Goal: Task Accomplishment & Management: Complete application form

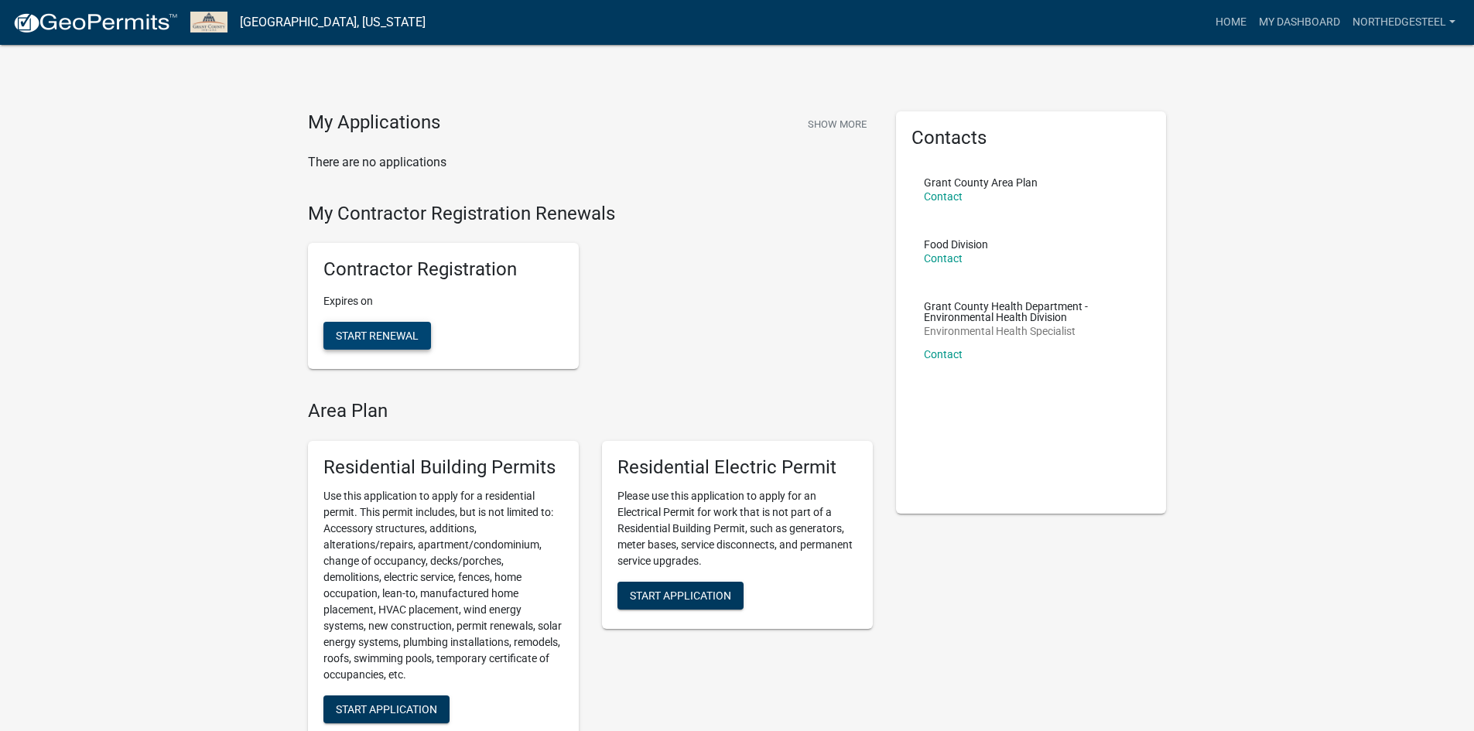
click at [376, 331] on span "Start Renewal" at bounding box center [377, 336] width 83 height 12
select select "IN"
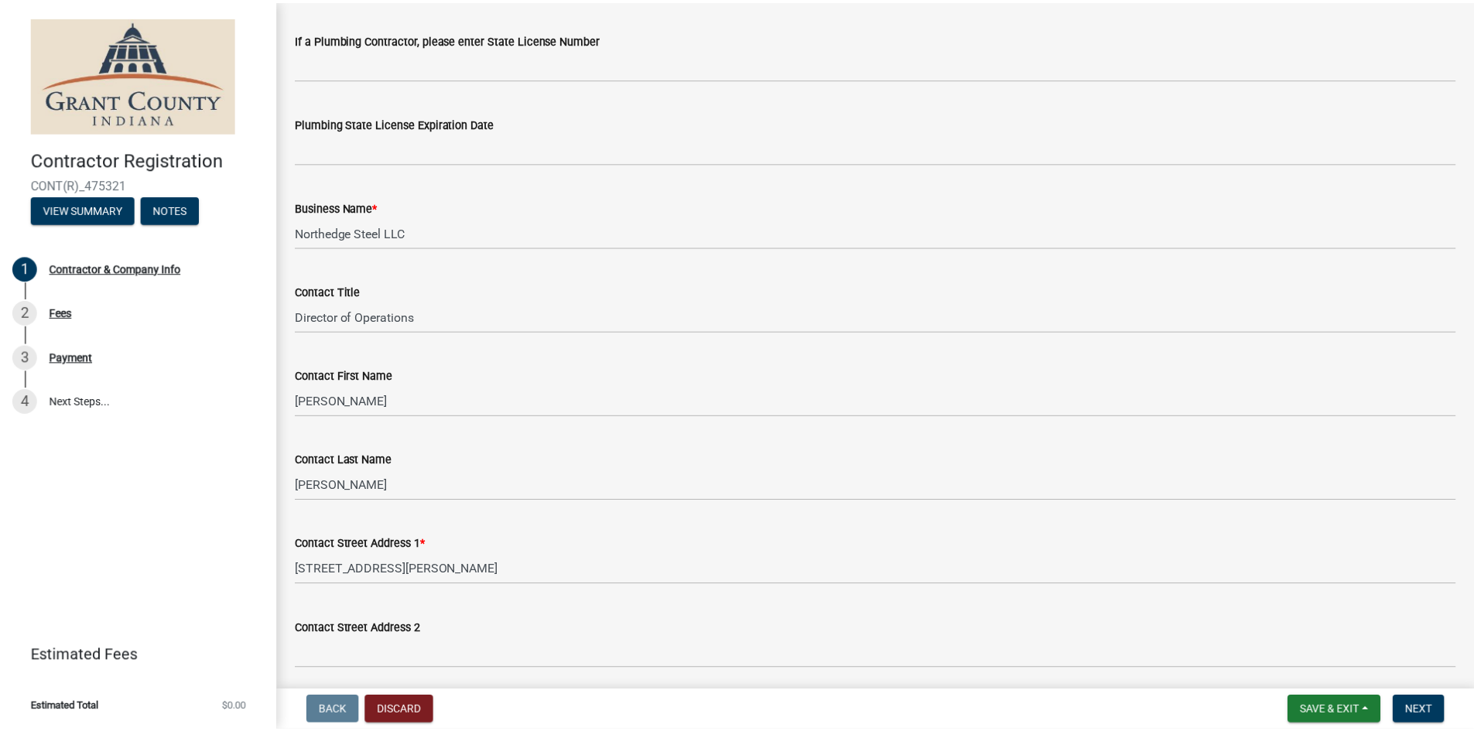
scroll to position [928, 0]
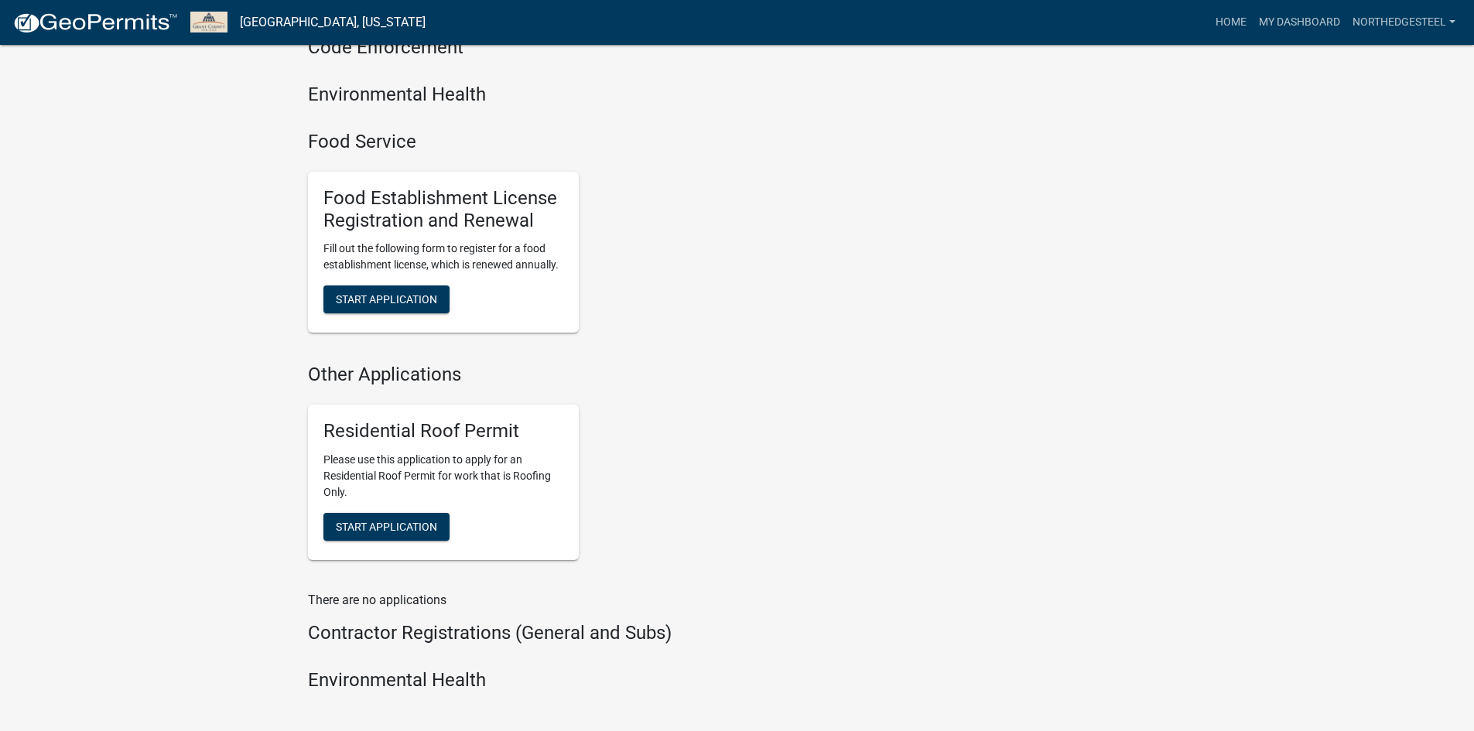
scroll to position [1156, 0]
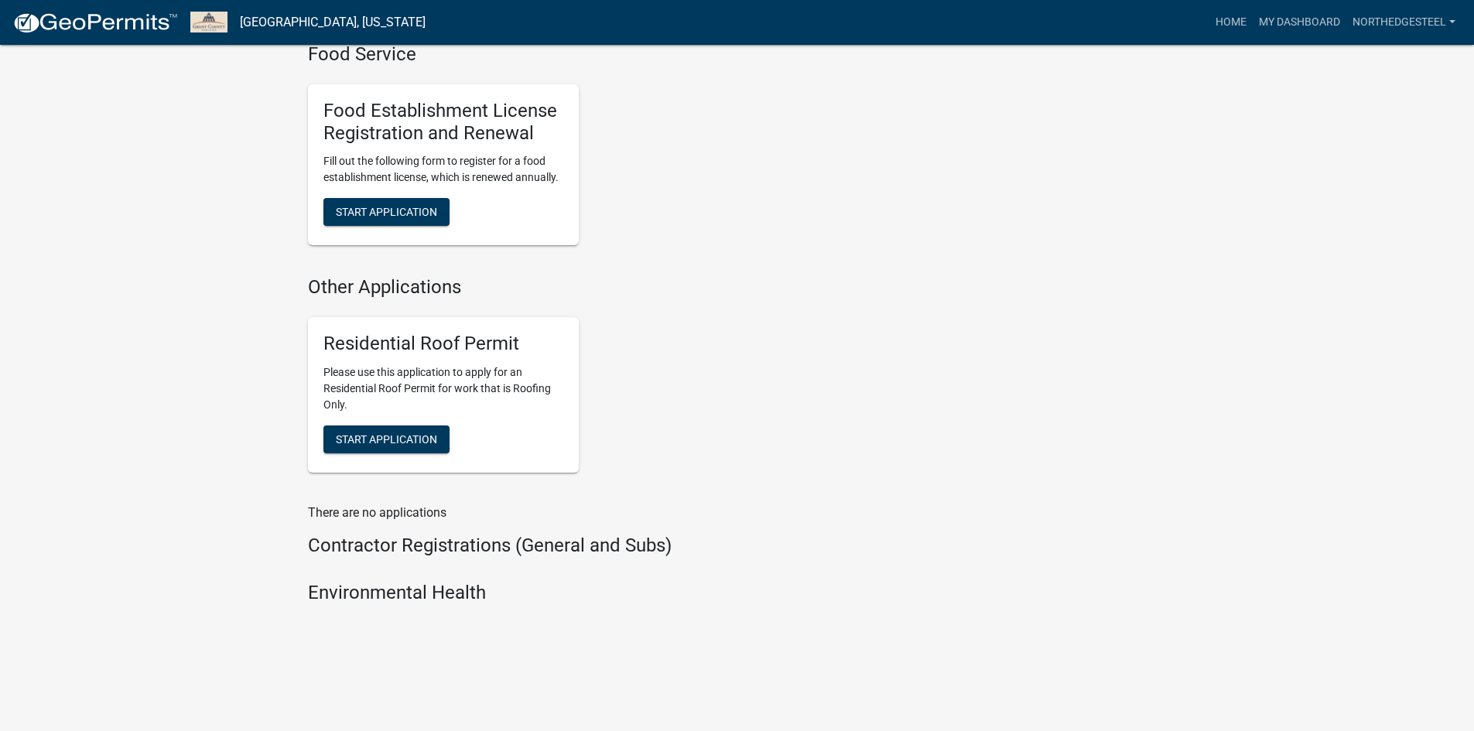
click at [390, 555] on h4 "Contractor Registrations (General and Subs)" at bounding box center [590, 546] width 565 height 22
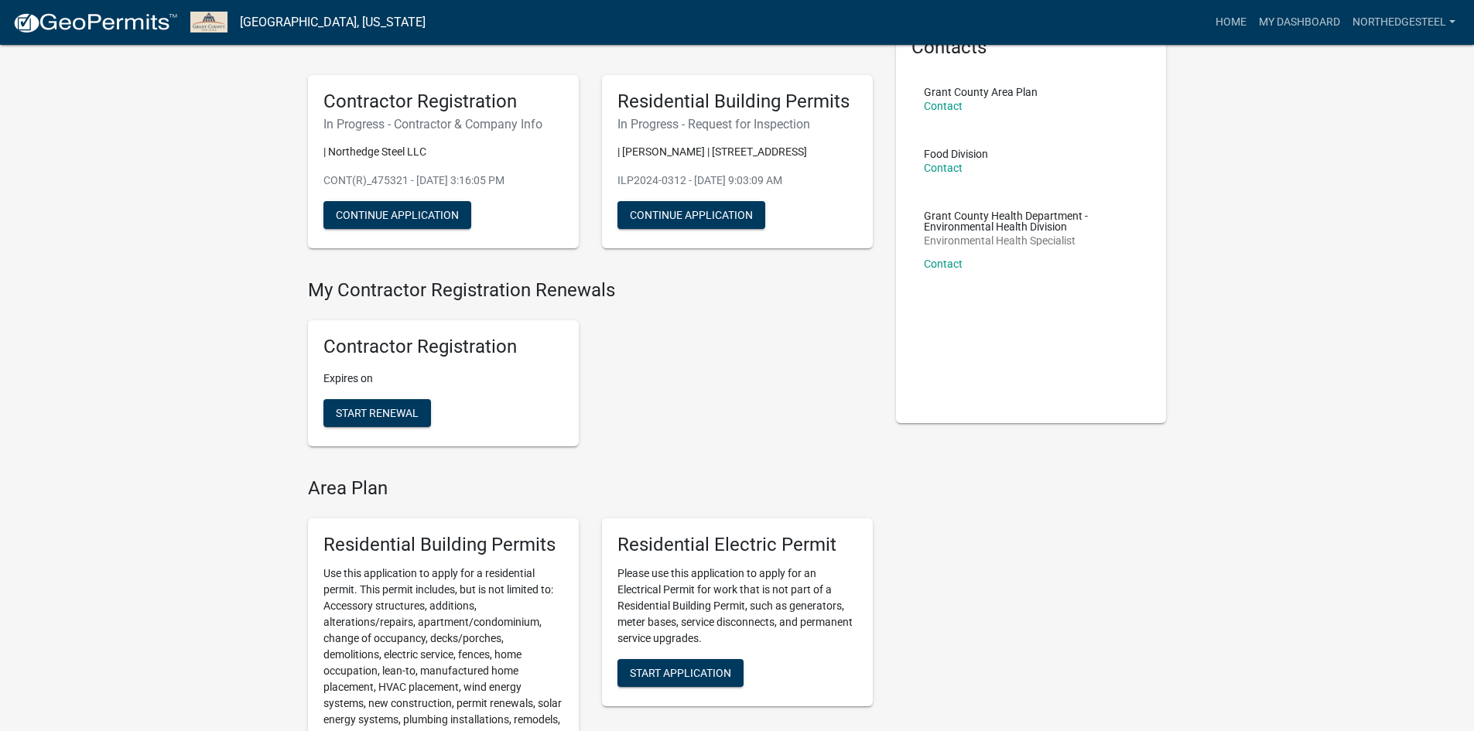
scroll to position [0, 0]
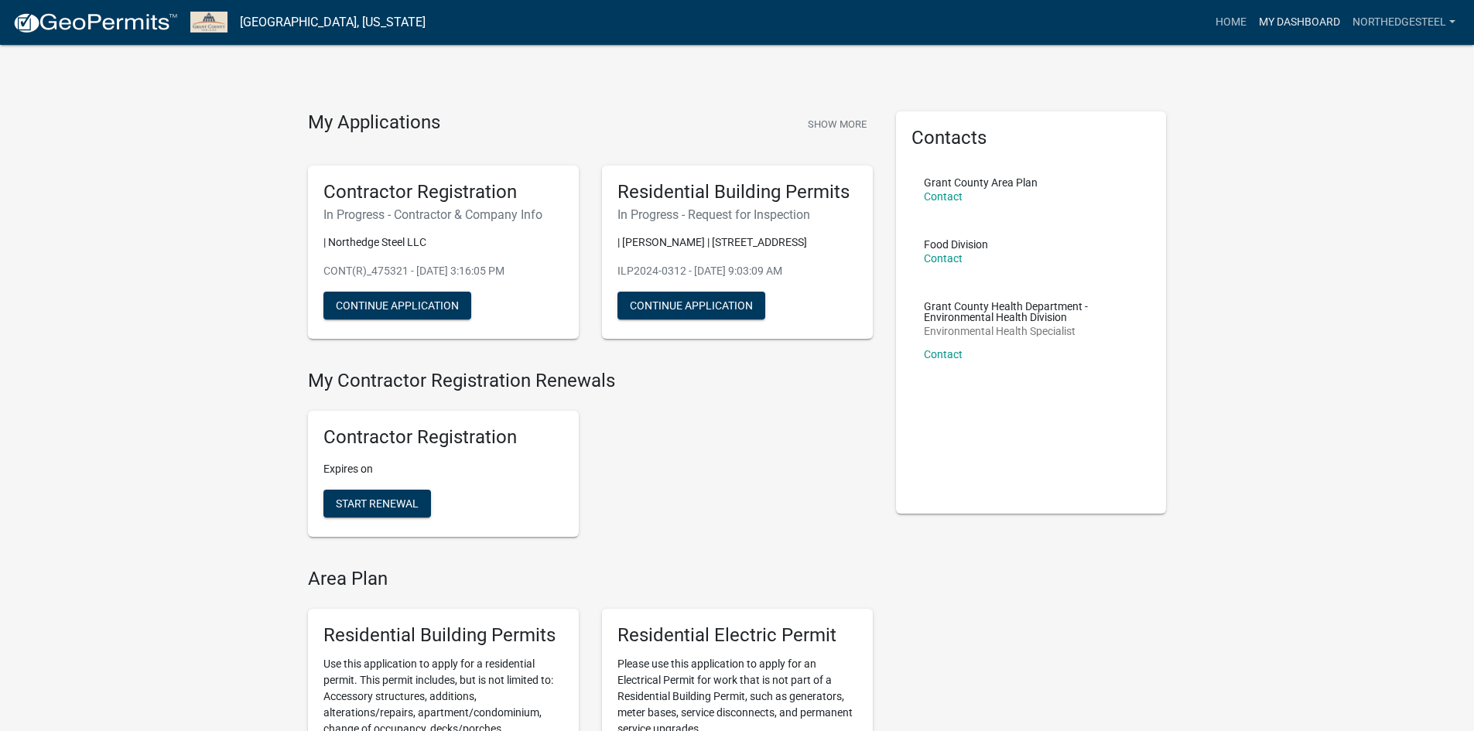
click at [1288, 36] on link "My Dashboard" at bounding box center [1300, 22] width 94 height 29
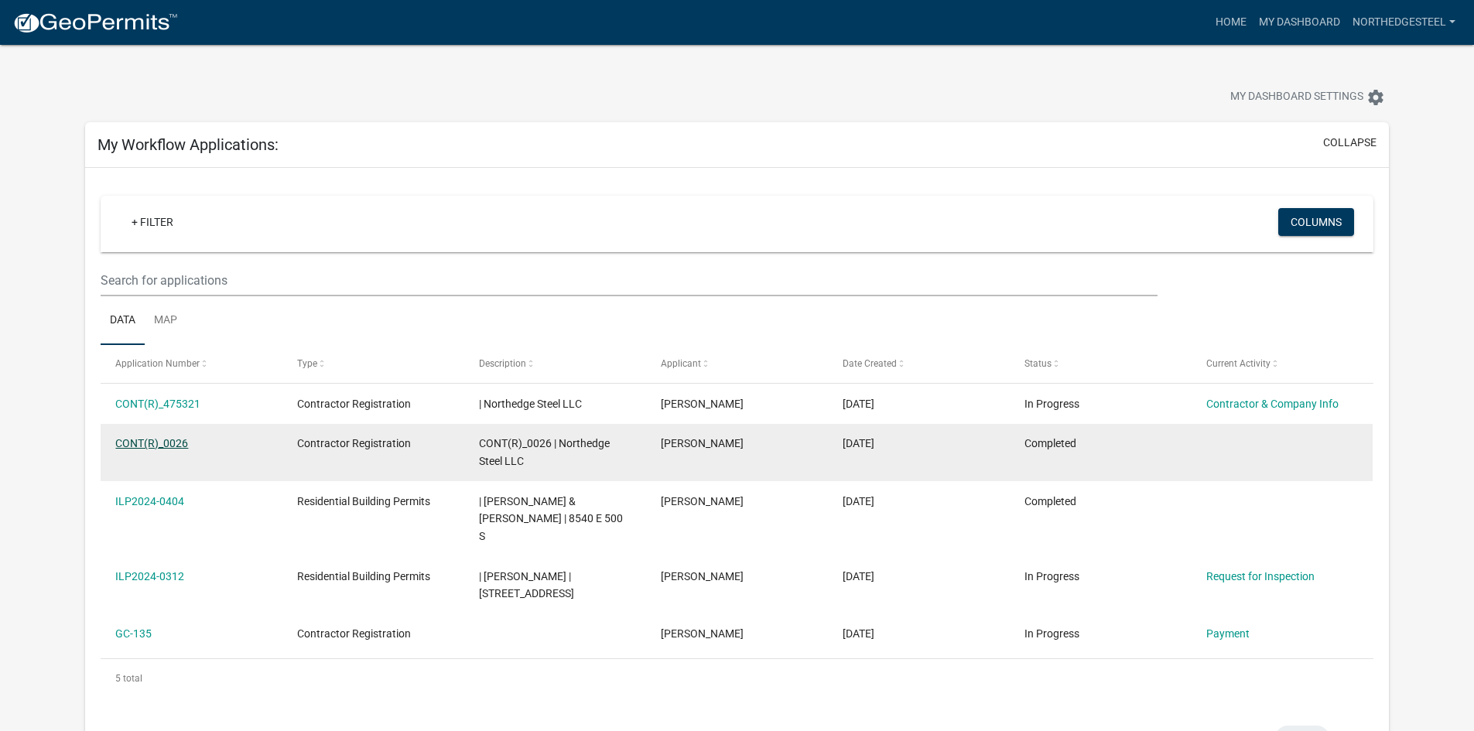
click at [118, 440] on link "CONT(R)_0026" at bounding box center [151, 443] width 73 height 12
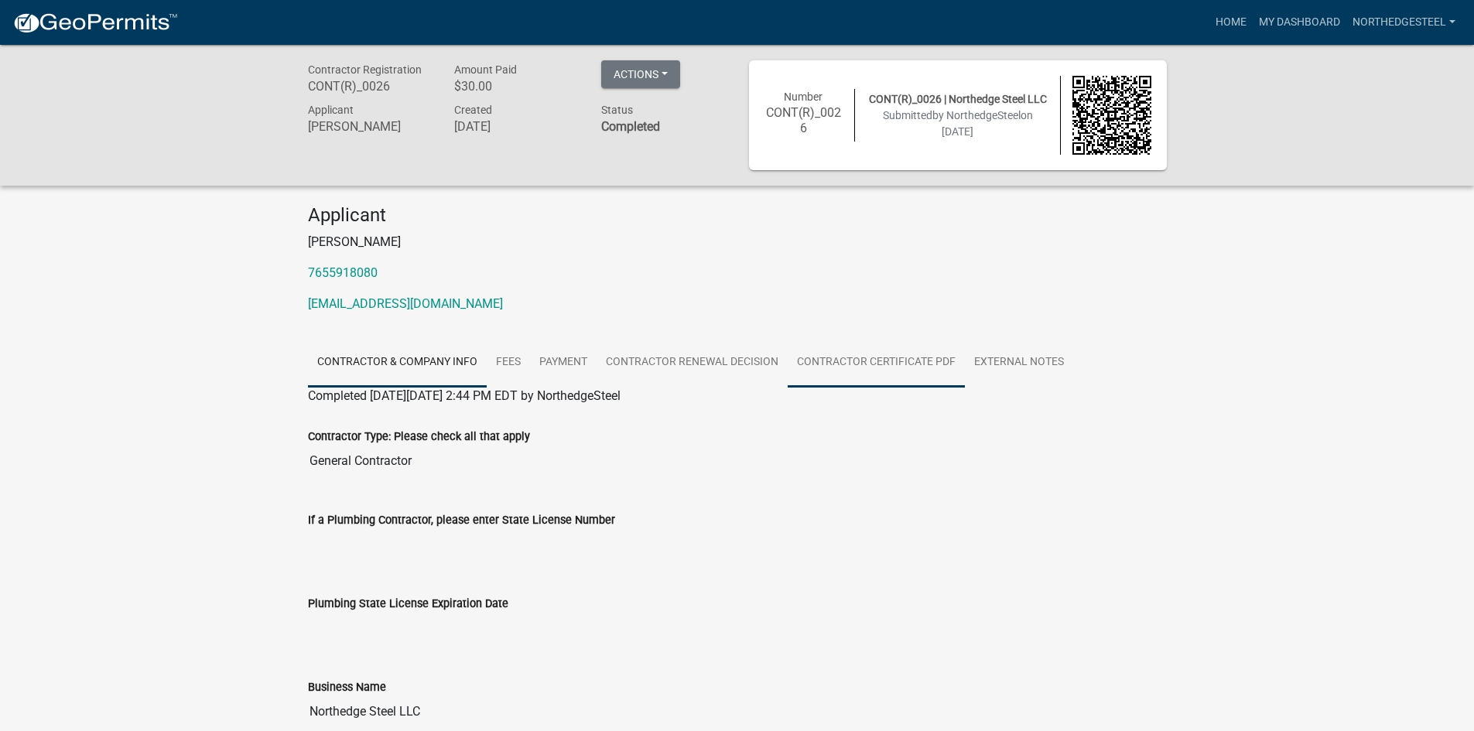
click at [888, 354] on link "Contractor Certificate PDF" at bounding box center [876, 363] width 177 height 50
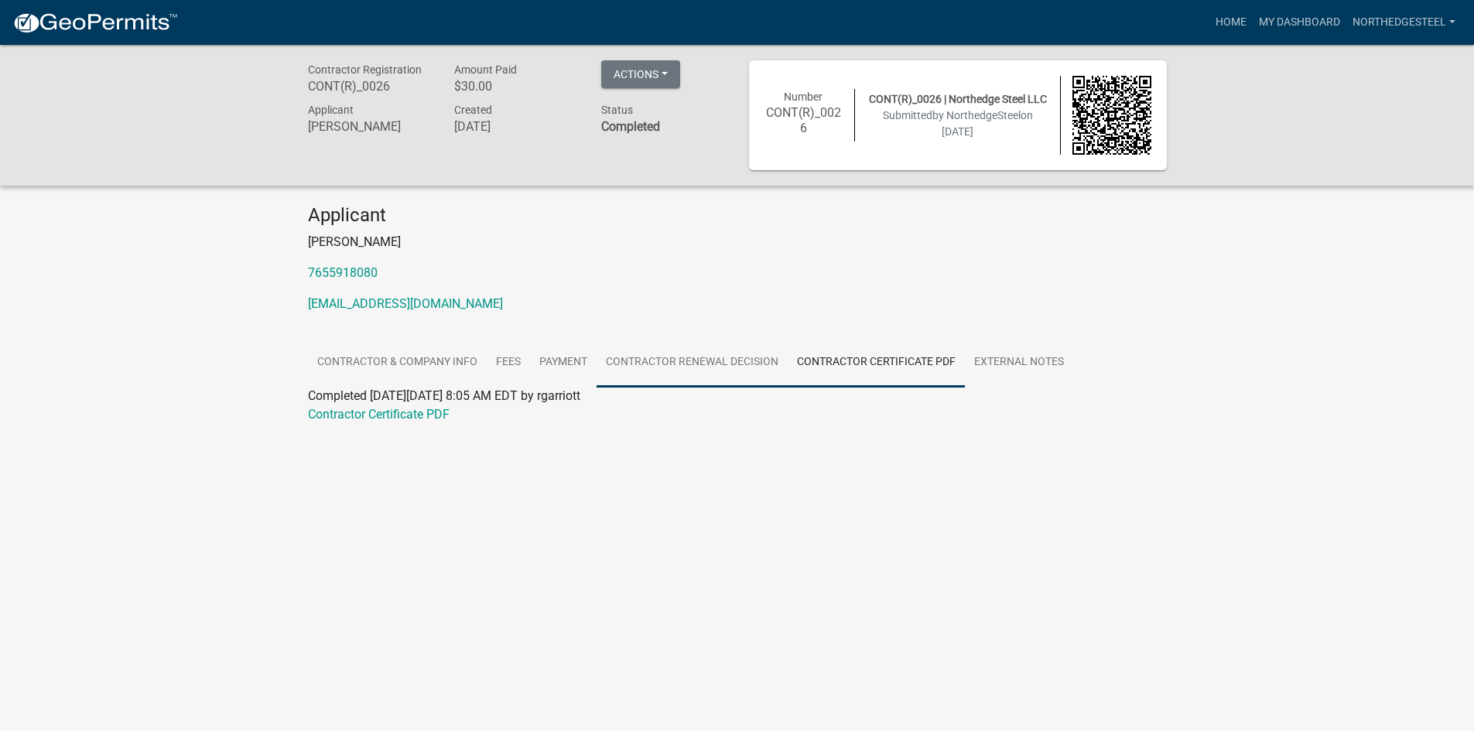
click at [666, 356] on link "Contractor Renewal Decision" at bounding box center [691, 363] width 191 height 50
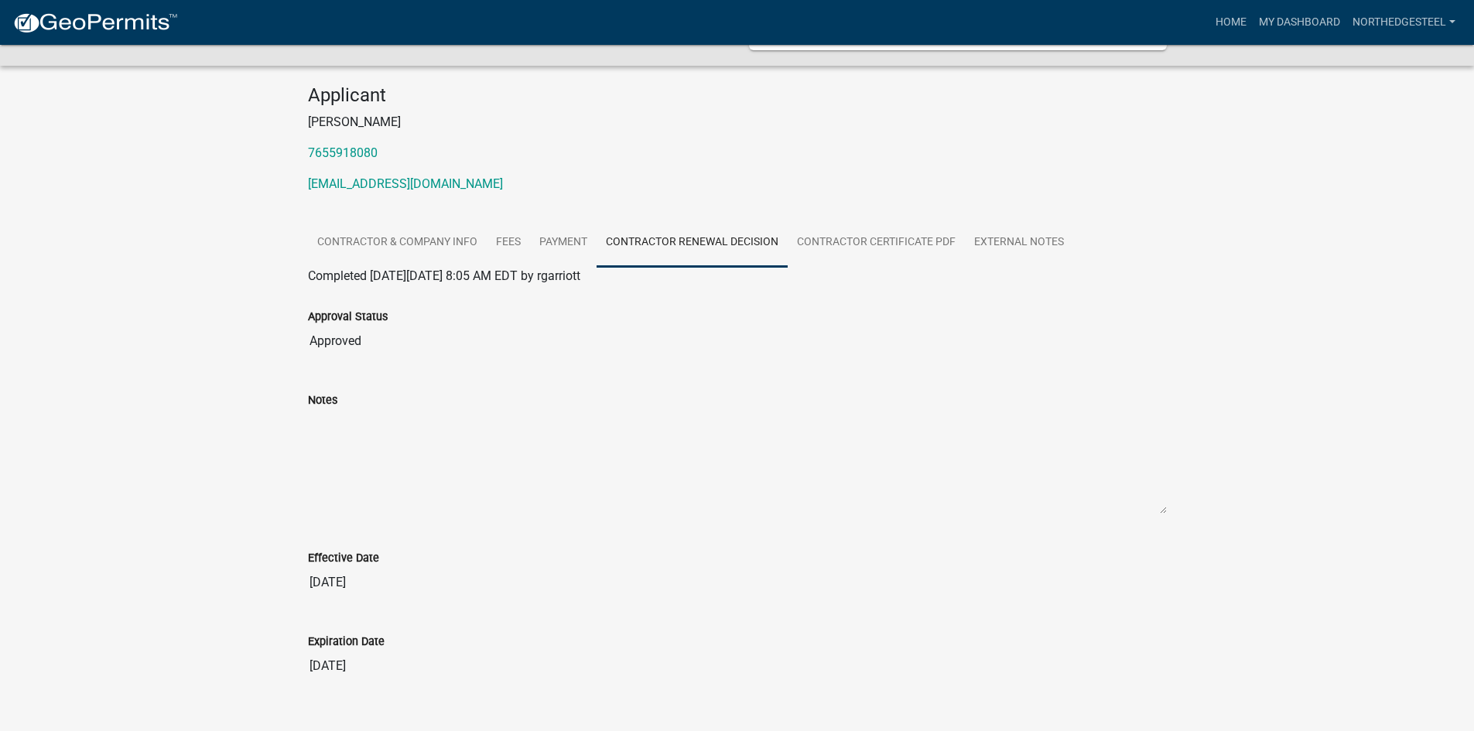
scroll to position [70, 0]
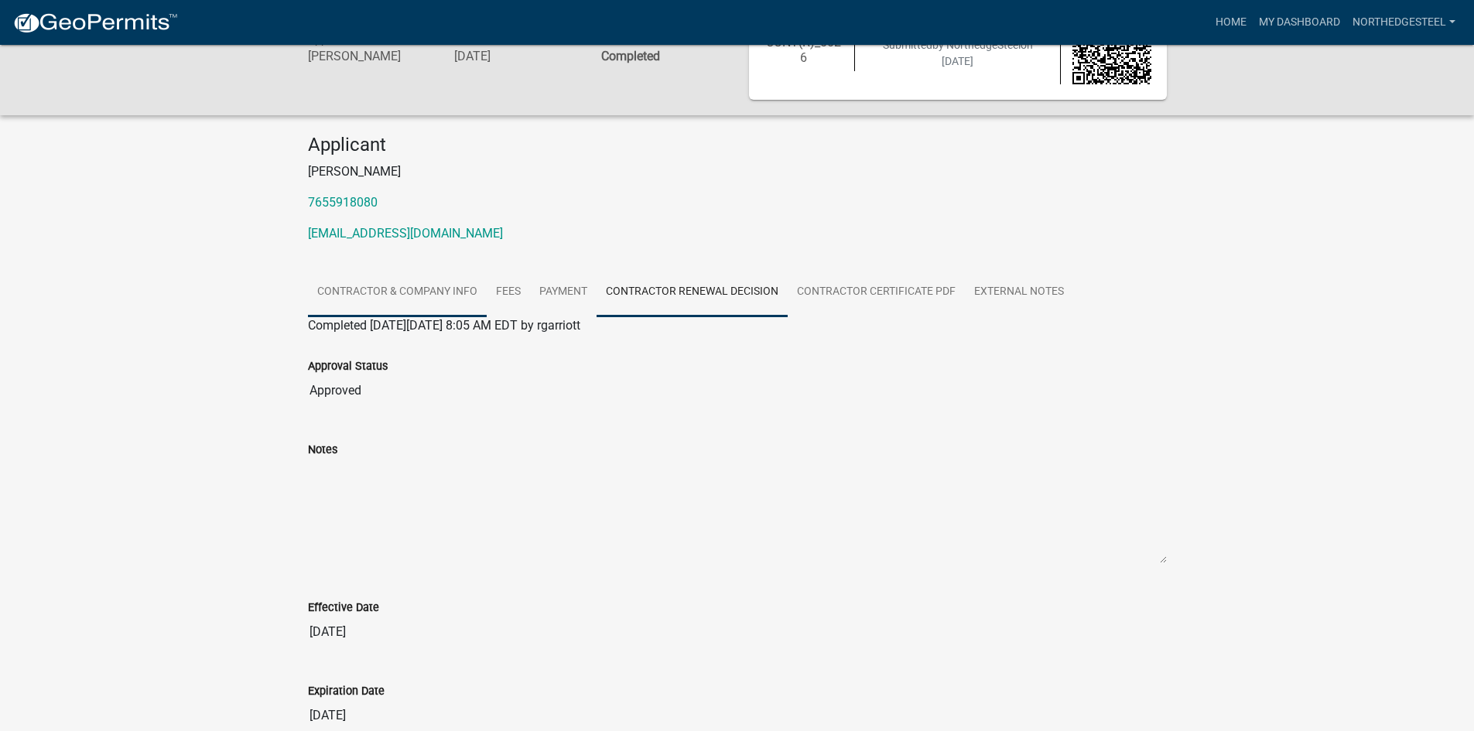
click at [450, 289] on link "Contractor & Company Info" at bounding box center [397, 293] width 179 height 50
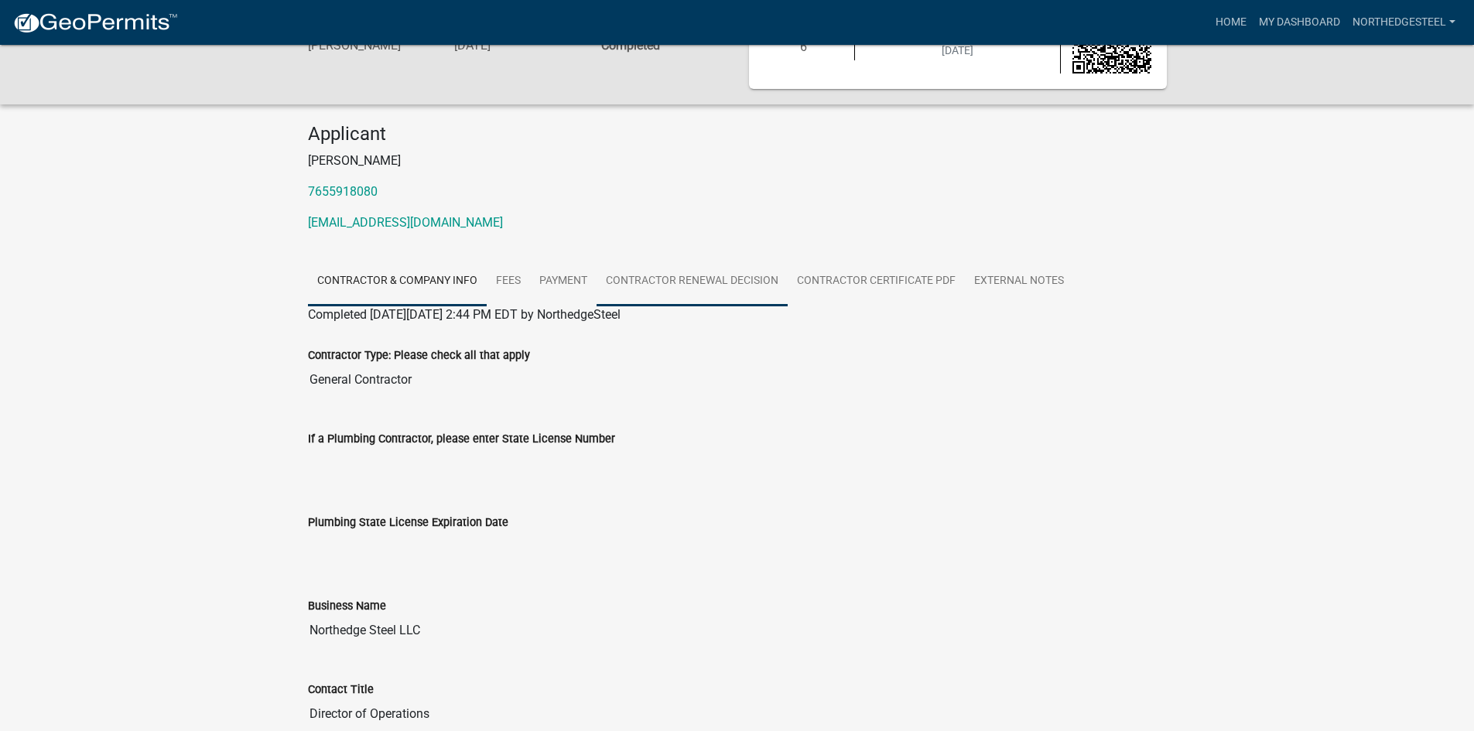
scroll to position [0, 0]
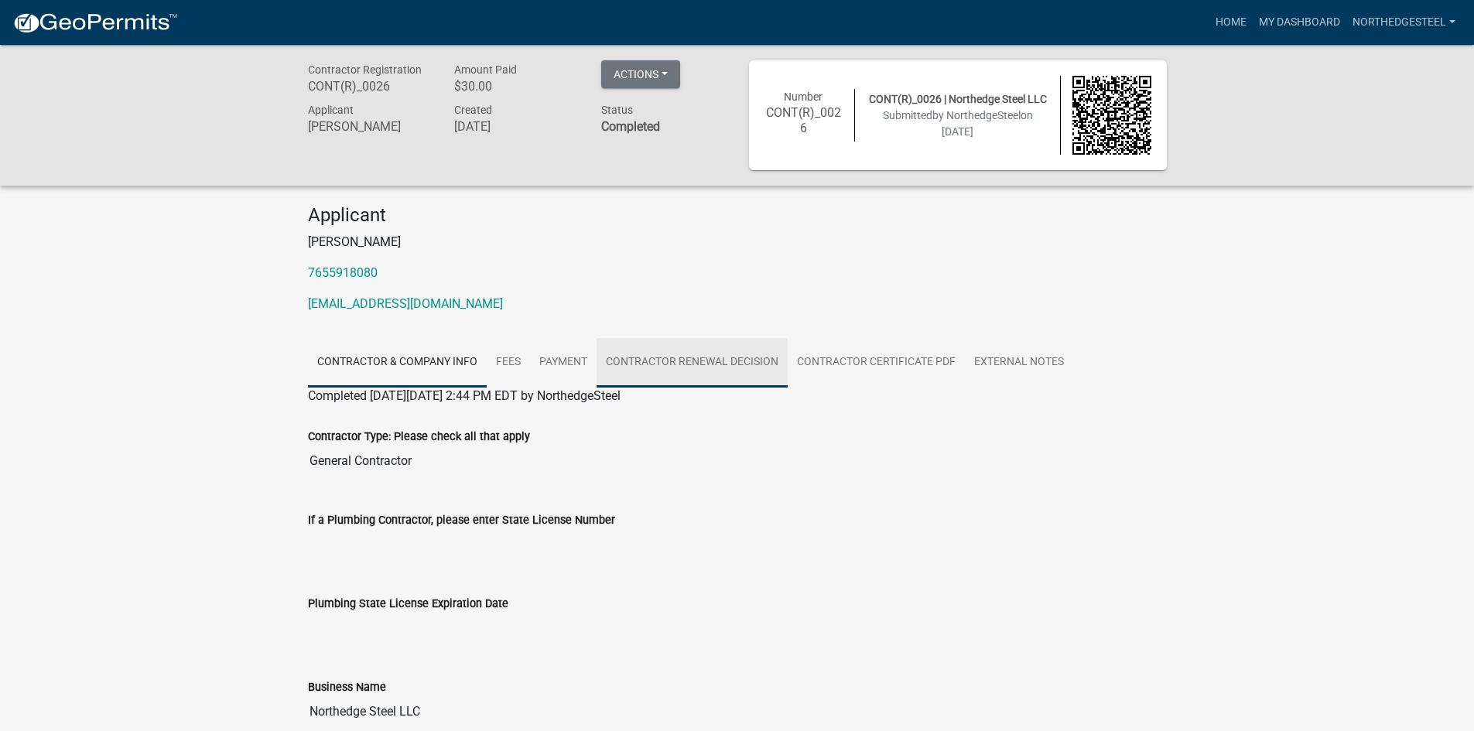
click at [760, 355] on link "Contractor Renewal Decision" at bounding box center [691, 363] width 191 height 50
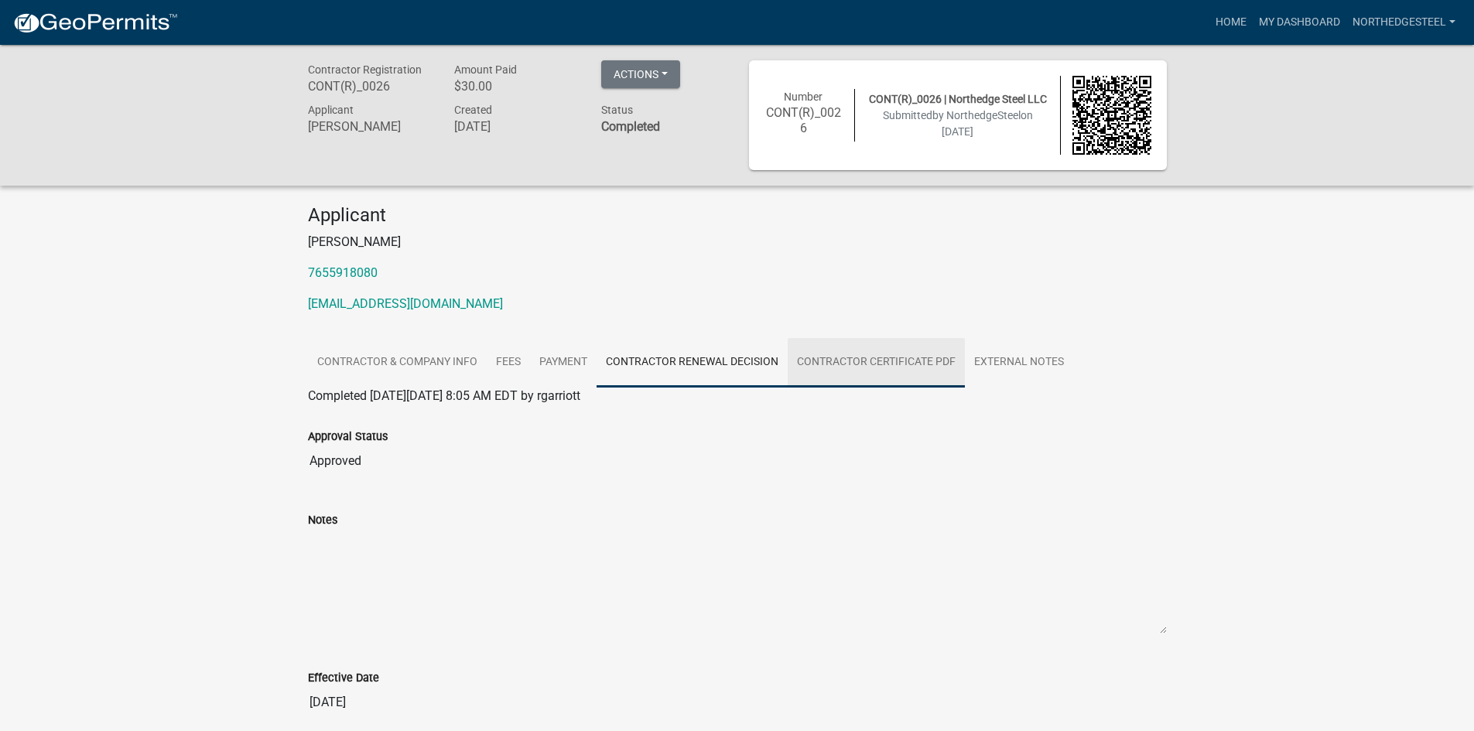
click at [881, 360] on link "Contractor Certificate PDF" at bounding box center [876, 363] width 177 height 50
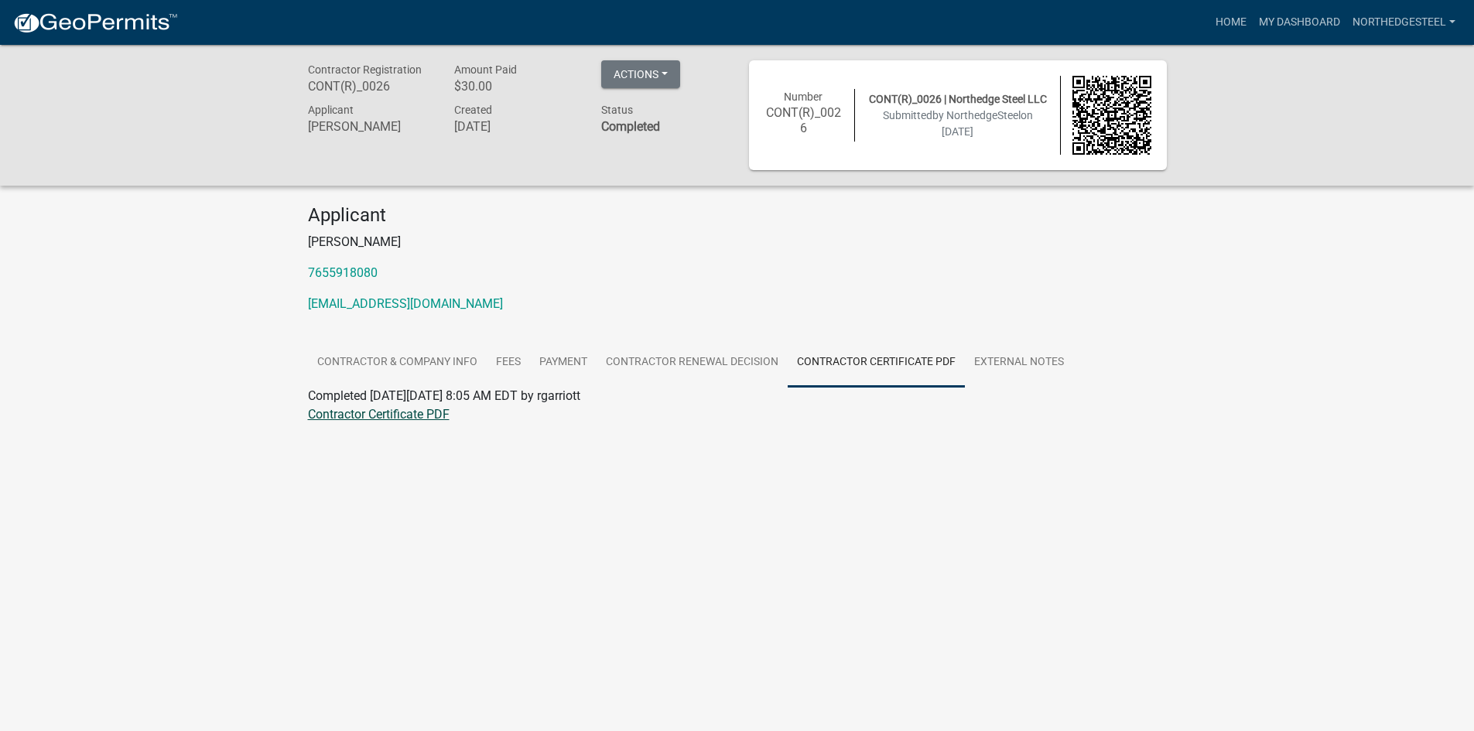
click at [339, 413] on link "Contractor Certificate PDF" at bounding box center [379, 414] width 142 height 15
click at [706, 363] on link "Contractor Renewal Decision" at bounding box center [691, 363] width 191 height 50
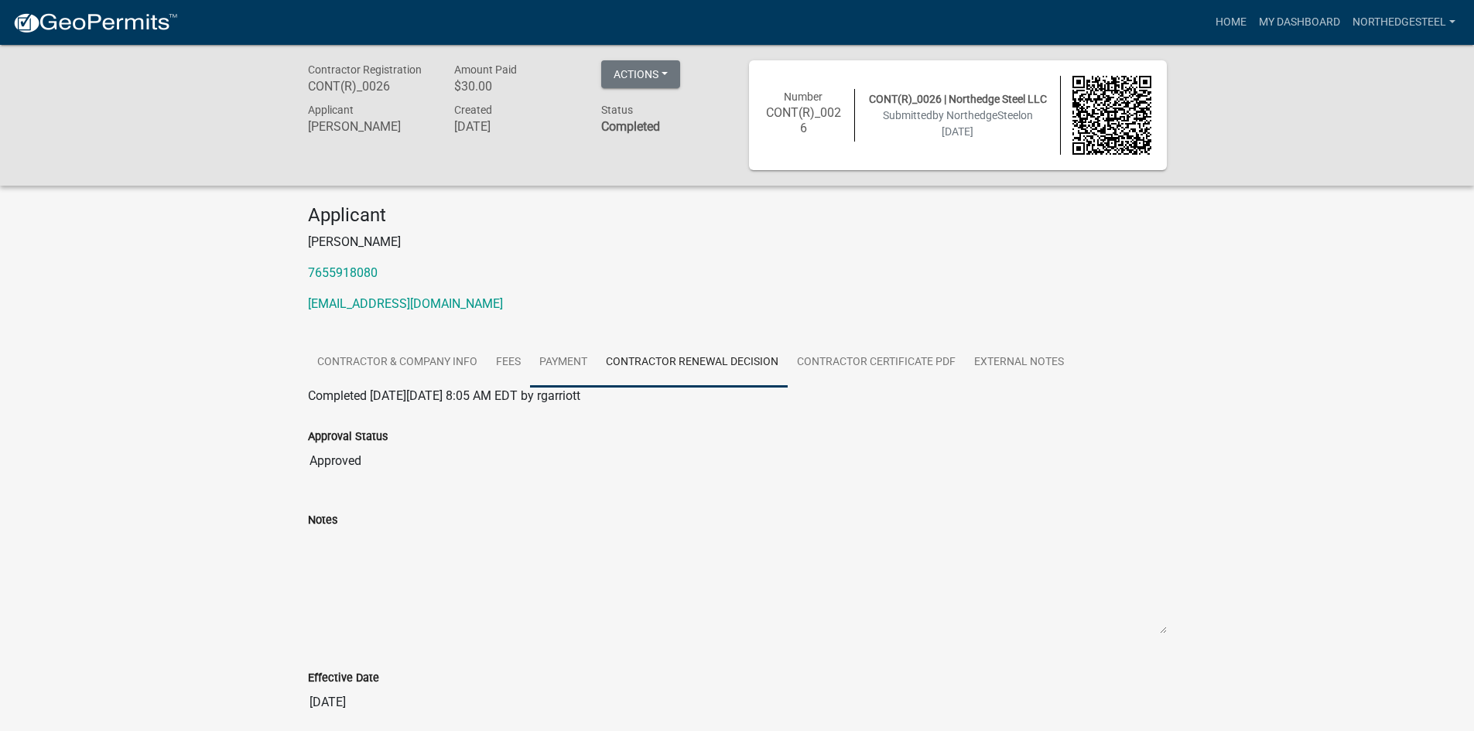
click at [552, 353] on link "Payment" at bounding box center [563, 363] width 67 height 50
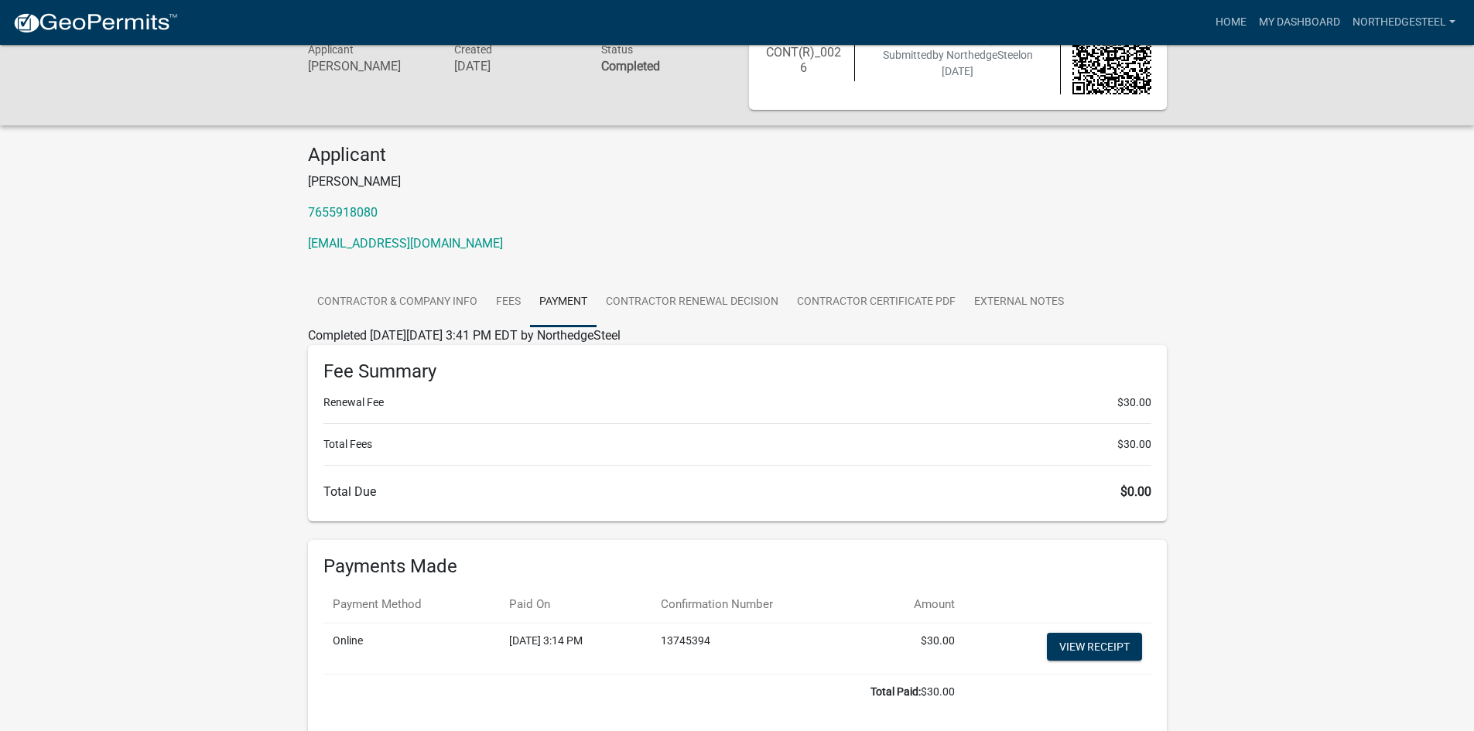
scroll to position [132, 0]
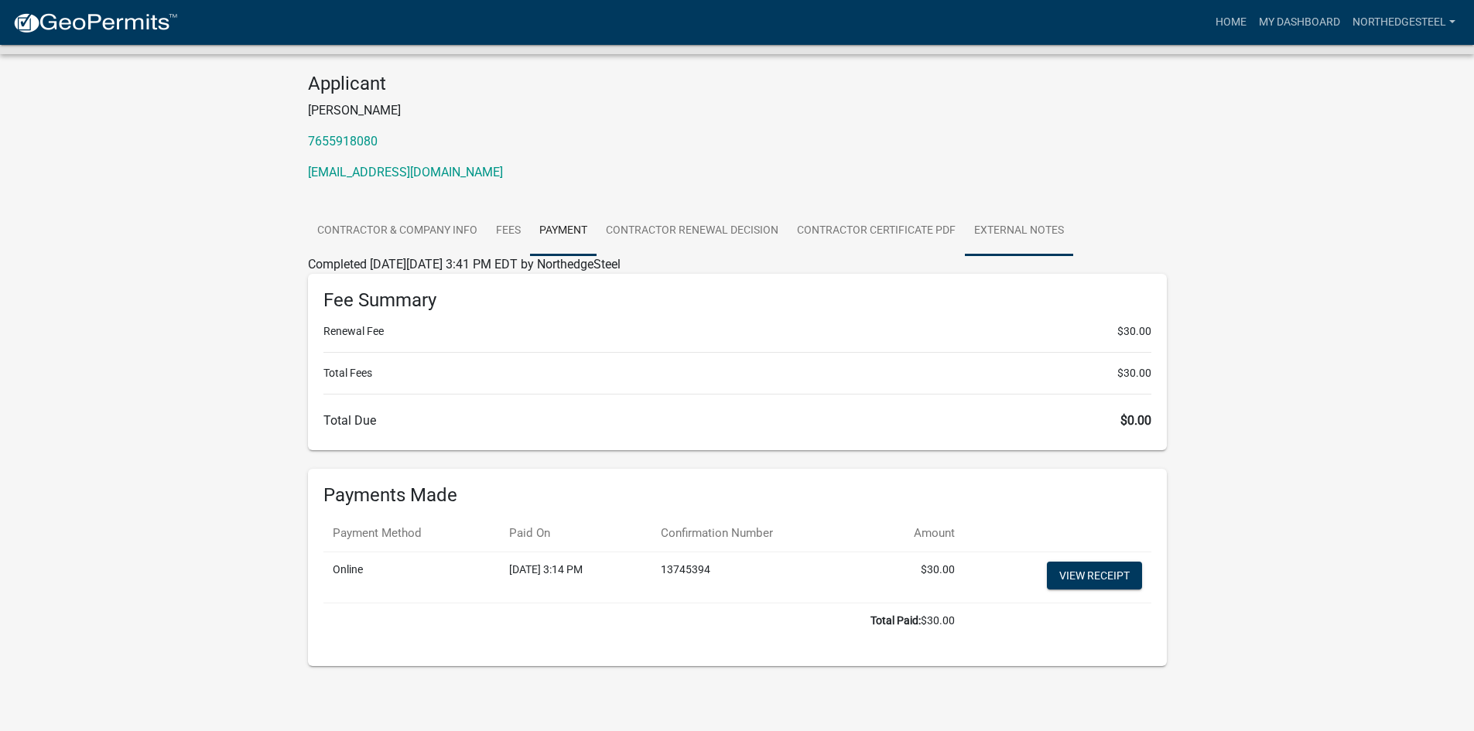
click at [978, 220] on link "External Notes" at bounding box center [1019, 232] width 108 height 50
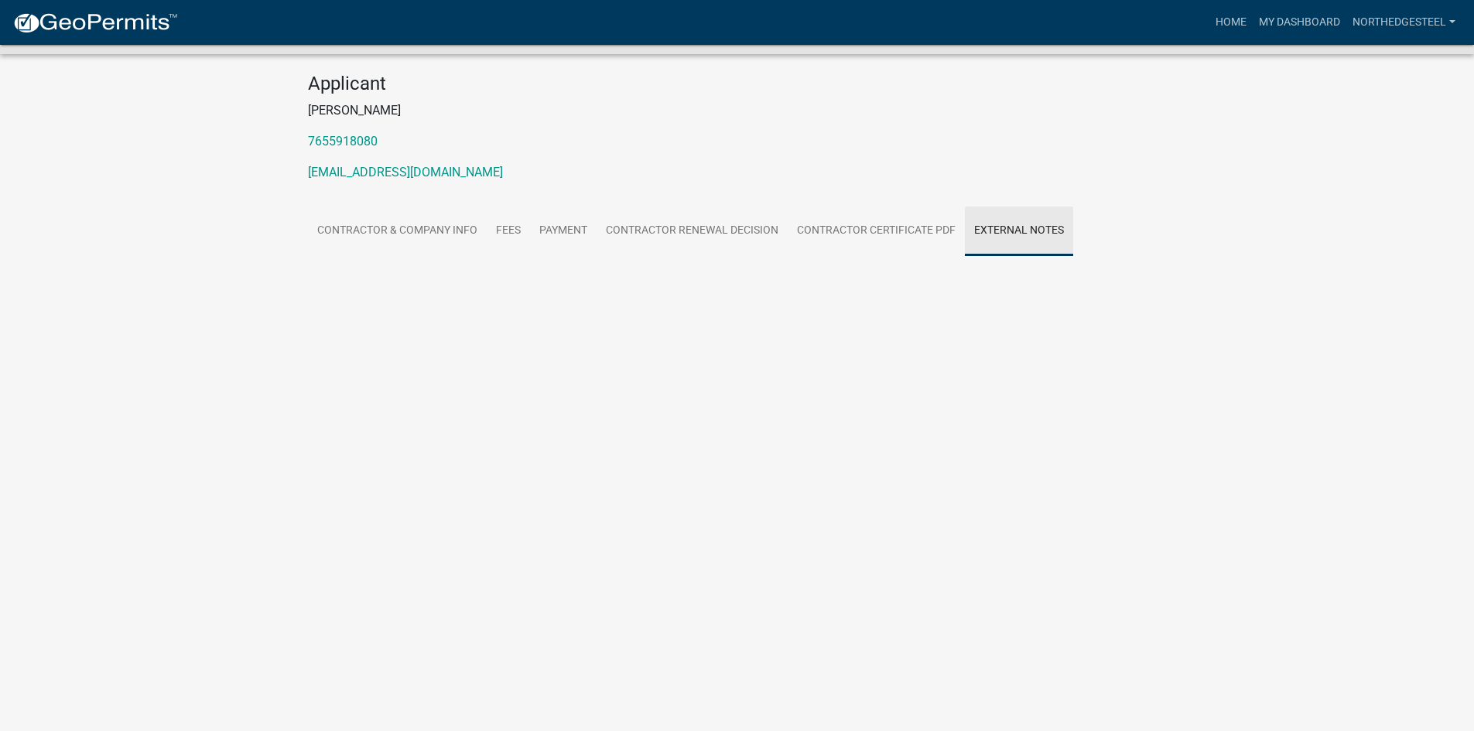
scroll to position [45, 0]
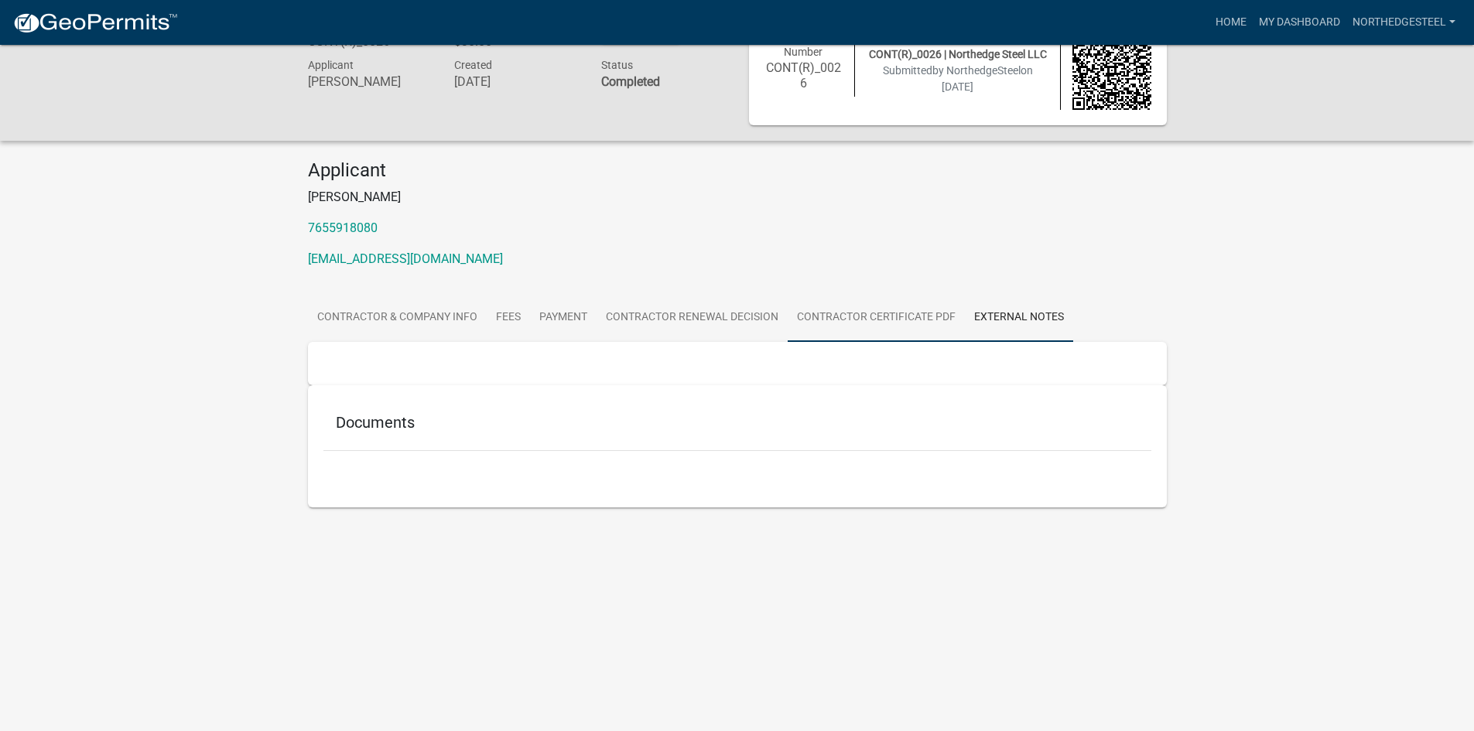
click at [838, 311] on link "Contractor Certificate PDF" at bounding box center [876, 318] width 177 height 50
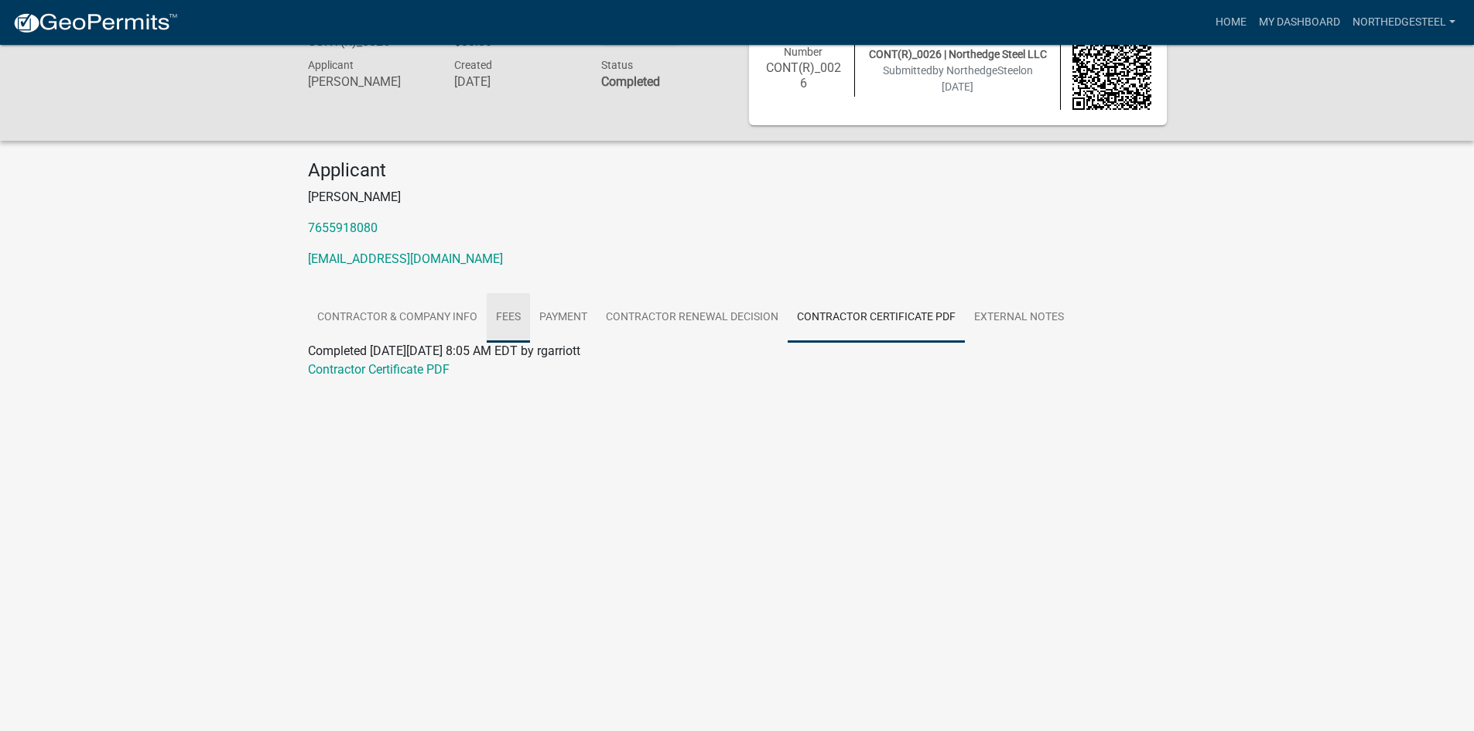
click at [506, 321] on link "Fees" at bounding box center [508, 318] width 43 height 50
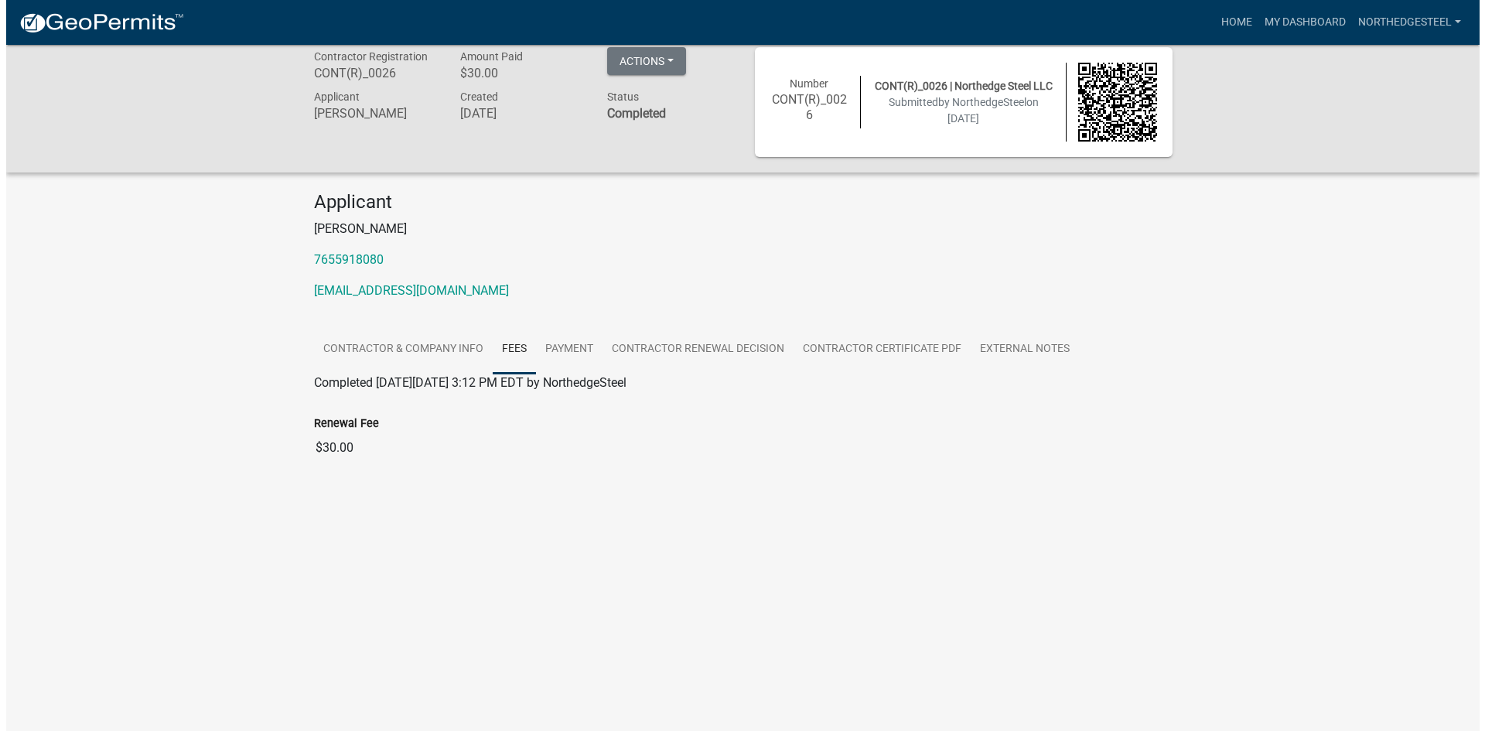
scroll to position [0, 0]
